Goal: Use online tool/utility: Utilize a website feature to perform a specific function

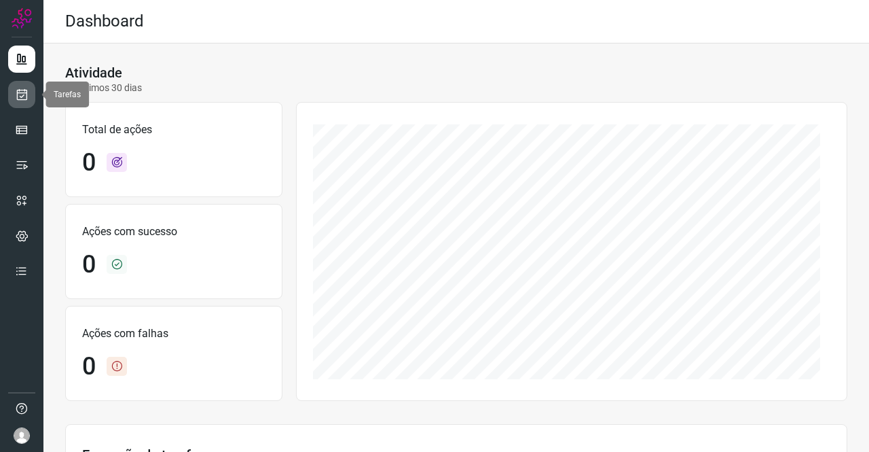
click at [31, 87] on link at bounding box center [21, 94] width 27 height 27
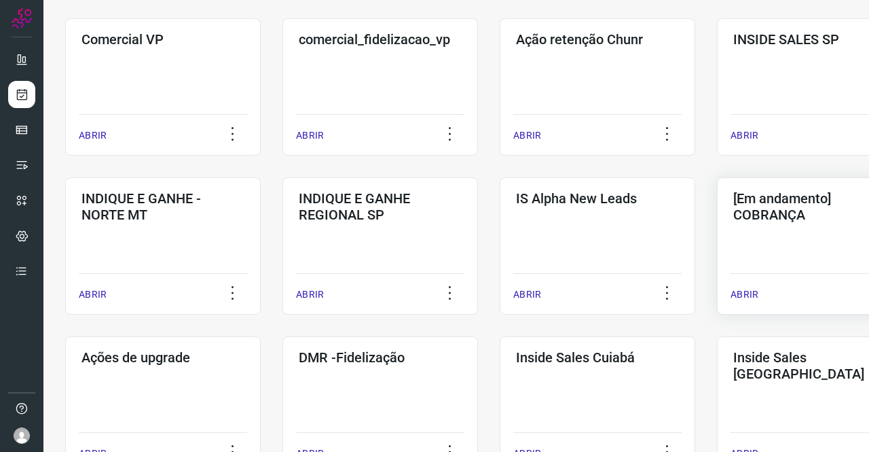
click at [790, 235] on div "[Em andamento] COBRANÇA ABRIR" at bounding box center [815, 245] width 196 height 137
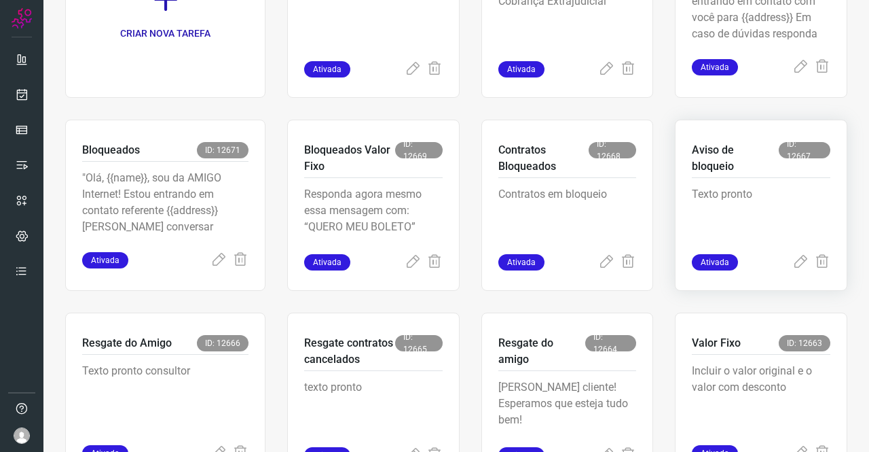
scroll to position [326, 0]
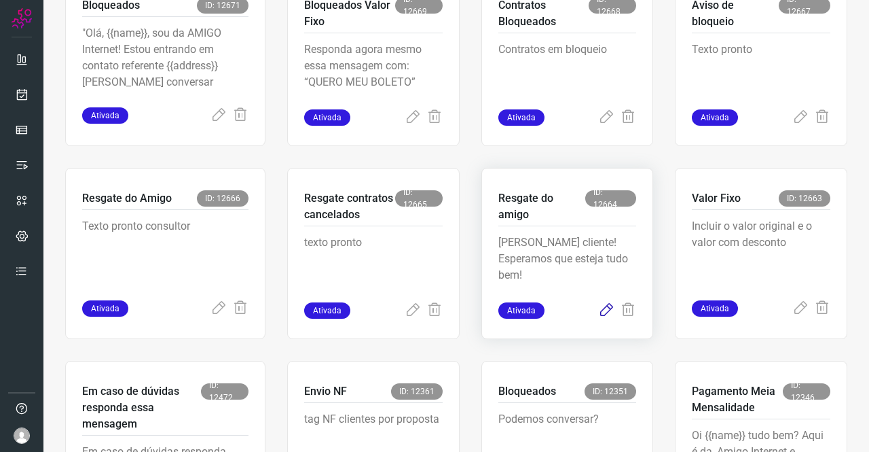
click at [599, 310] on icon at bounding box center [606, 310] width 16 height 16
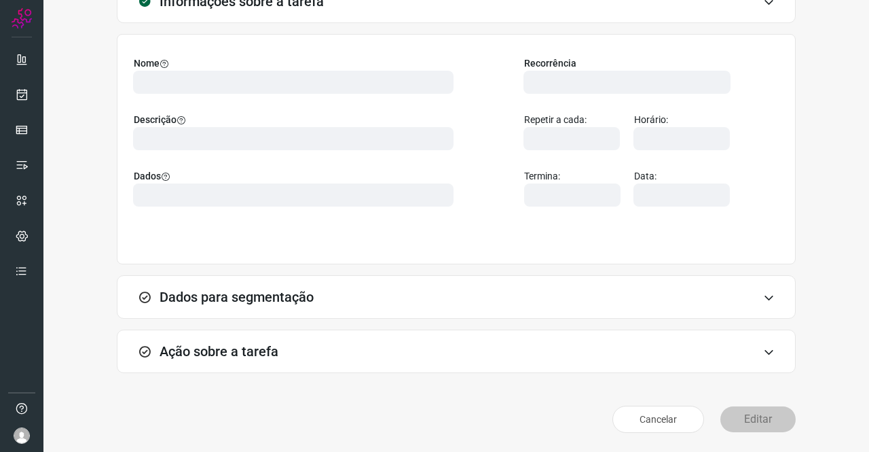
scroll to position [78, 0]
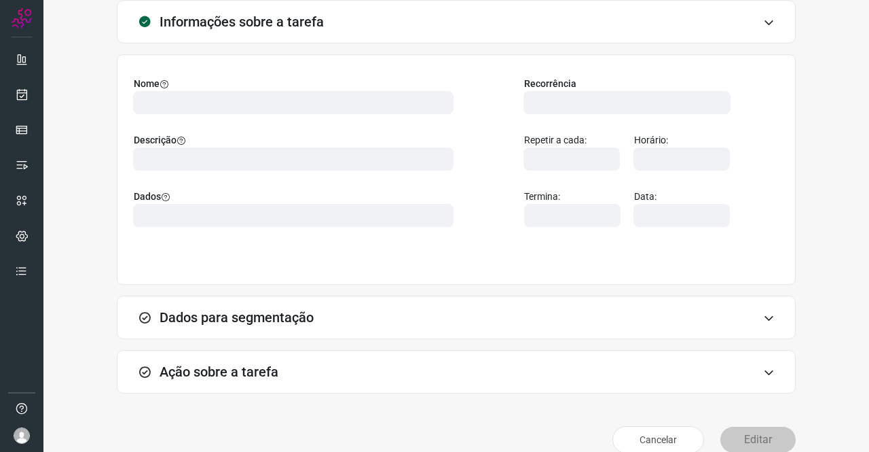
type input "524641"
type input "226607"
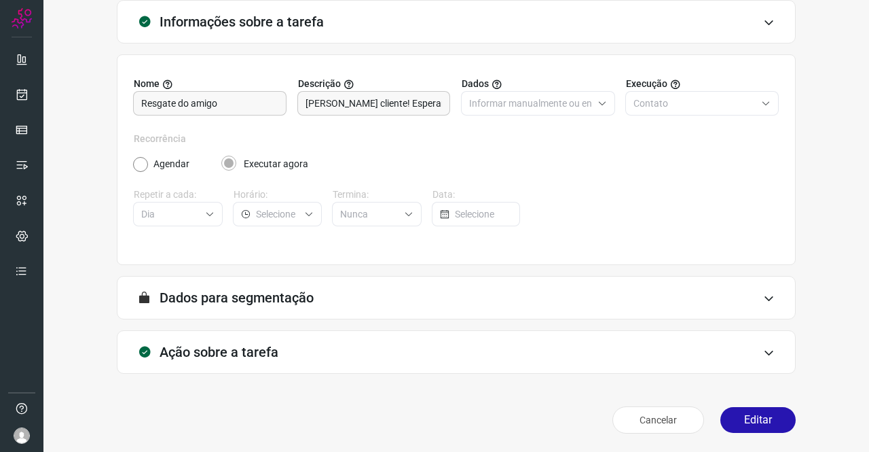
click at [270, 341] on div "Ação sobre a tarefa" at bounding box center [456, 351] width 679 height 43
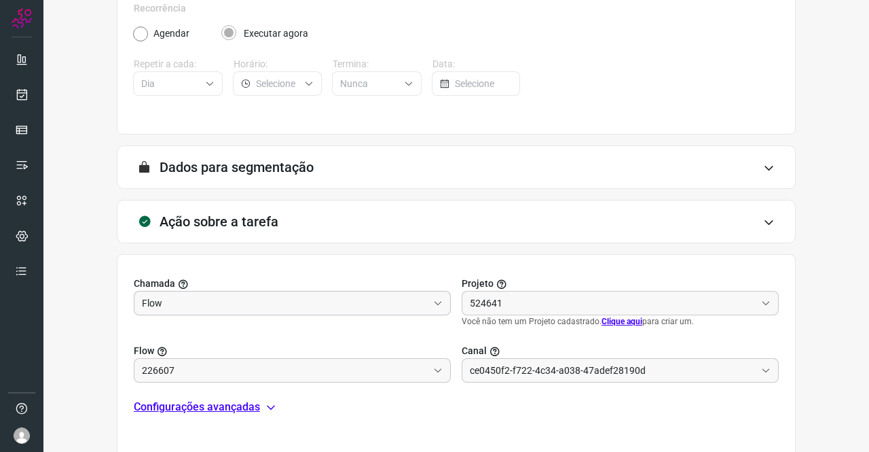
scroll to position [214, 0]
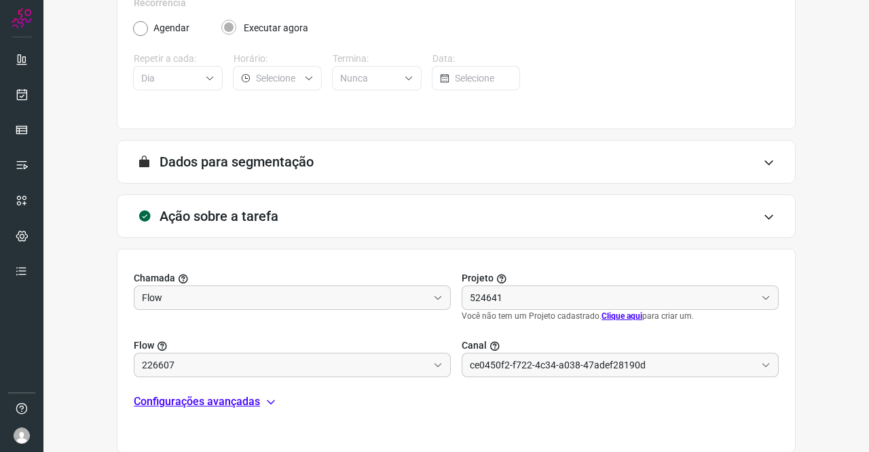
type input "Amigo 0800"
type input "DIM - Resgate do AMIGO"
type input "API para o envio de mensagem ativa (em massa)"
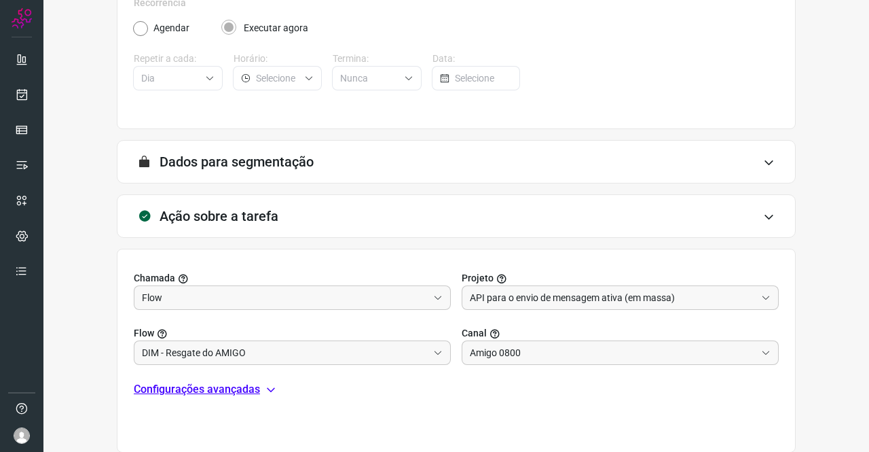
click at [258, 386] on p "Configurações avançadas" at bounding box center [197, 389] width 126 height 16
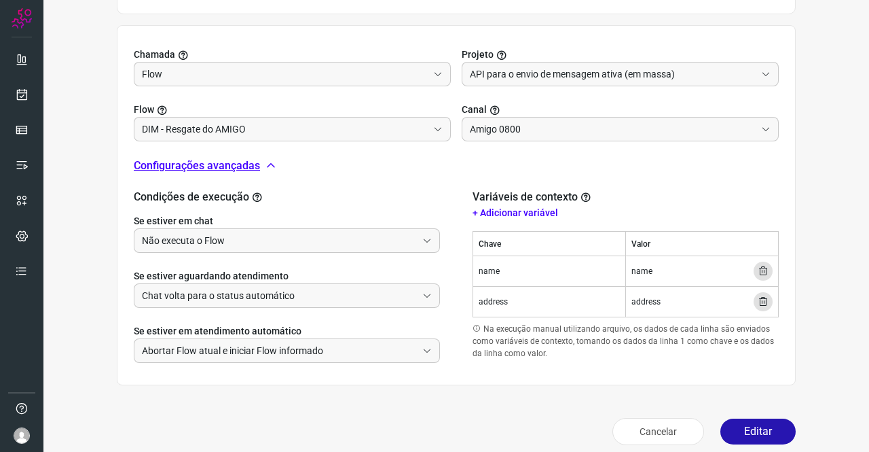
scroll to position [448, 0]
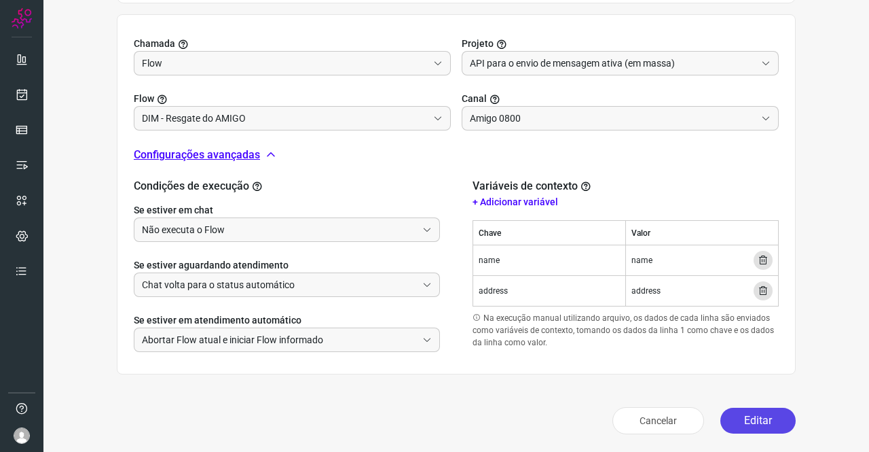
click at [742, 420] on button "Editar" at bounding box center [757, 420] width 75 height 26
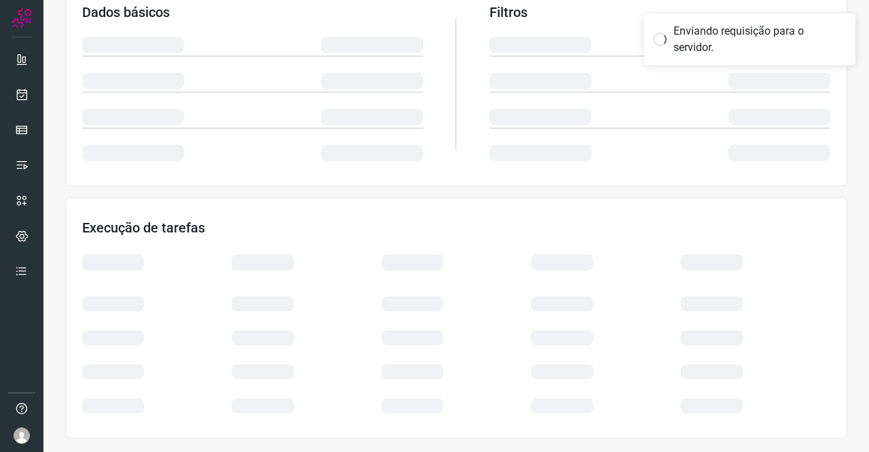
scroll to position [247, 0]
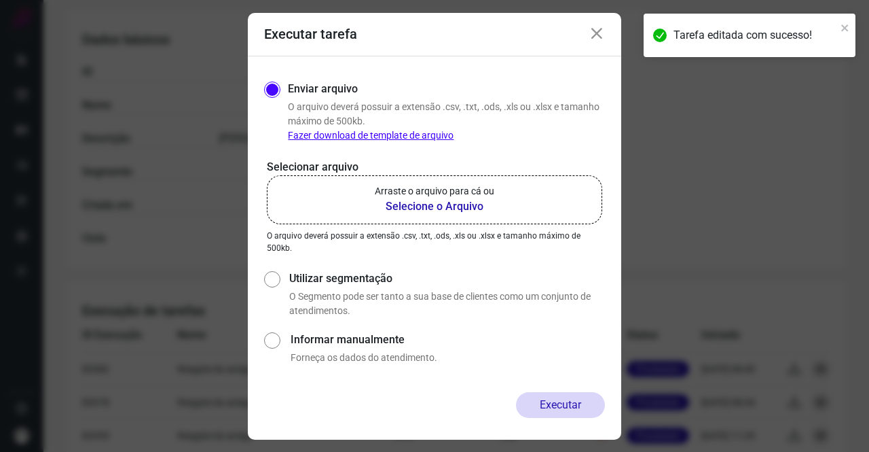
click at [426, 194] on p "Arraste o arquivo para cá ou" at bounding box center [435, 191] width 120 height 14
click at [0, 0] on input "Arraste o arquivo para cá ou Selecione o Arquivo" at bounding box center [0, 0] width 0 height 0
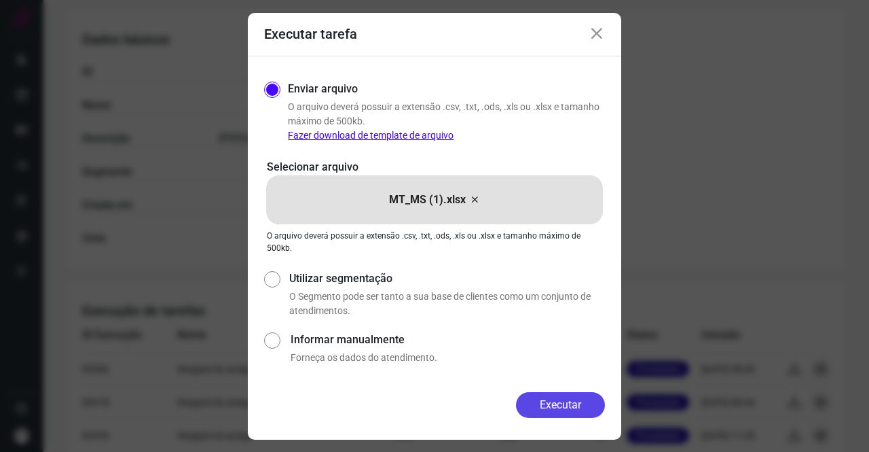
click at [554, 401] on button "Executar" at bounding box center [560, 405] width 89 height 26
